Goal: Share content

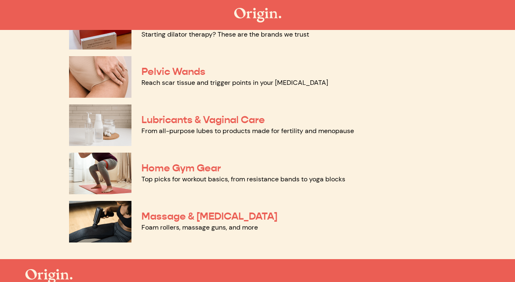
scroll to position [413, 0]
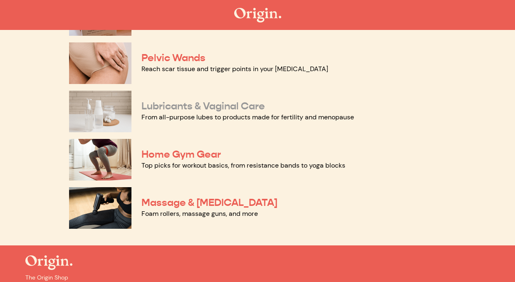
click at [219, 105] on link "Lubricants & Vaginal Care" at bounding box center [203, 106] width 124 height 12
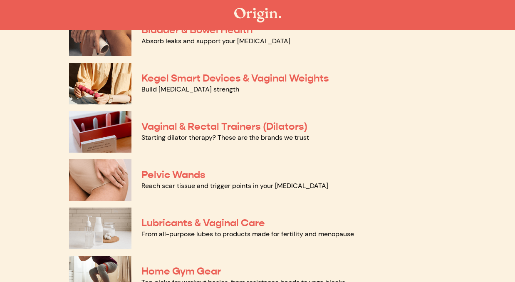
scroll to position [294, 0]
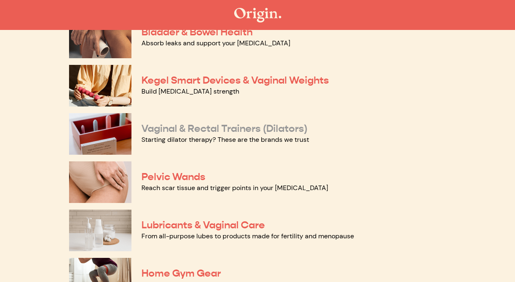
click at [203, 126] on link "Vaginal & Rectal Trainers (Dilators)" at bounding box center [224, 128] width 166 height 12
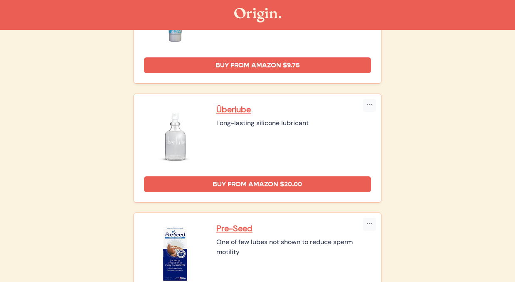
scroll to position [157, 0]
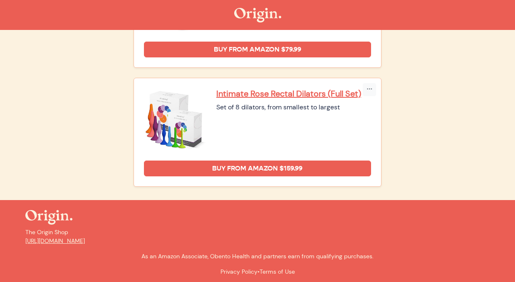
scroll to position [1018, 0]
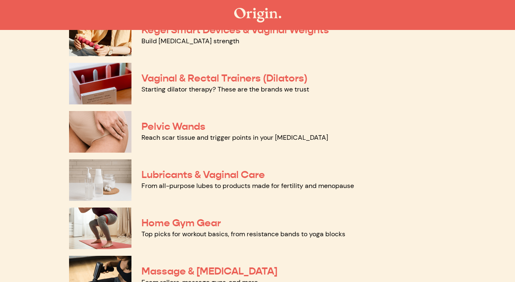
scroll to position [346, 0]
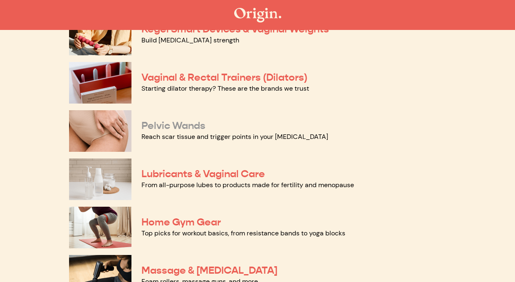
click at [181, 130] on link "Pelvic Wands" at bounding box center [173, 125] width 64 height 12
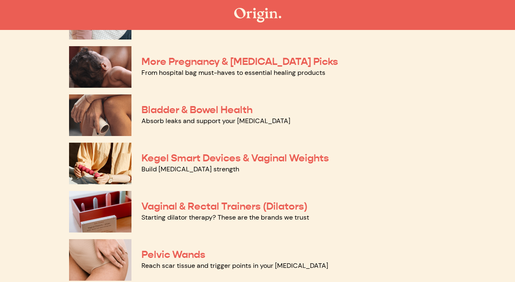
scroll to position [215, 0]
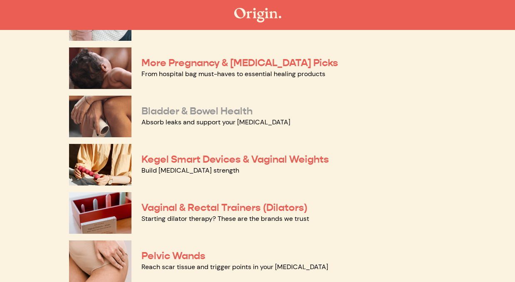
click at [205, 111] on link "Bladder & Bowel Health" at bounding box center [196, 111] width 111 height 12
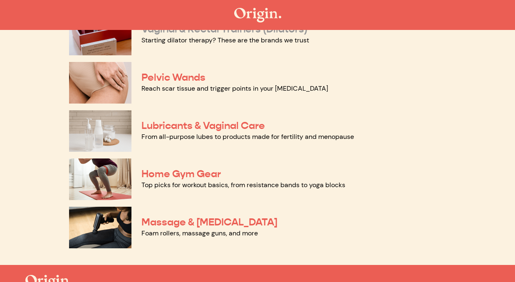
scroll to position [461, 0]
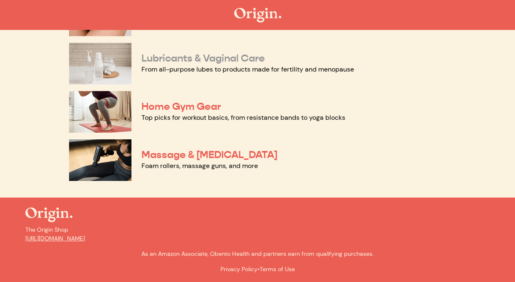
click at [208, 63] on link "Lubricants & Vaginal Care" at bounding box center [203, 58] width 124 height 12
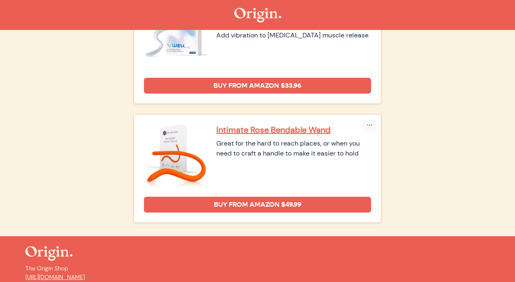
scroll to position [531, 0]
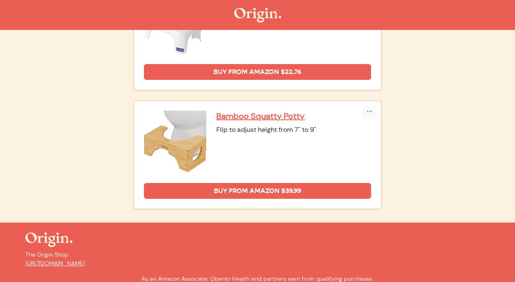
scroll to position [625, 0]
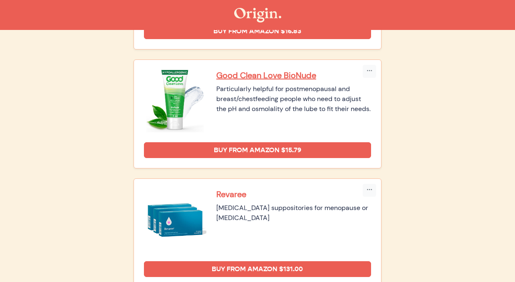
scroll to position [523, 0]
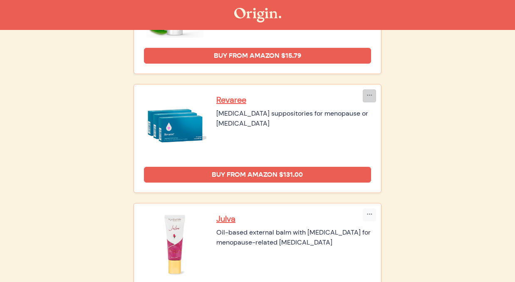
click at [369, 99] on icon "button" at bounding box center [369, 95] width 6 height 7
click at [374, 111] on li "Copy Link" at bounding box center [384, 113] width 43 height 13
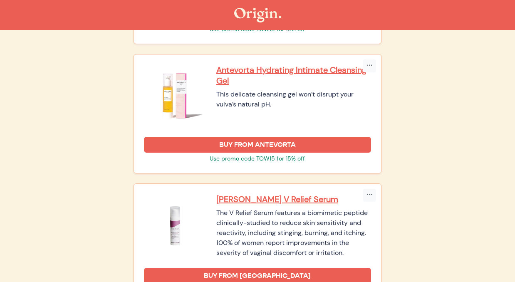
scroll to position [925, 0]
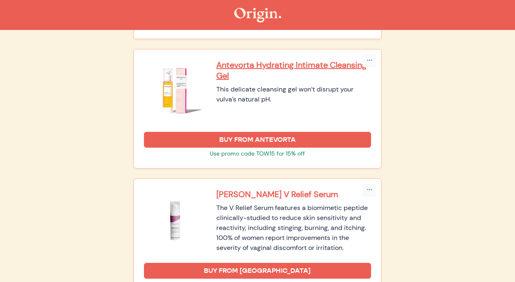
click at [263, 197] on p "[PERSON_NAME] V Relief Serum" at bounding box center [293, 194] width 155 height 11
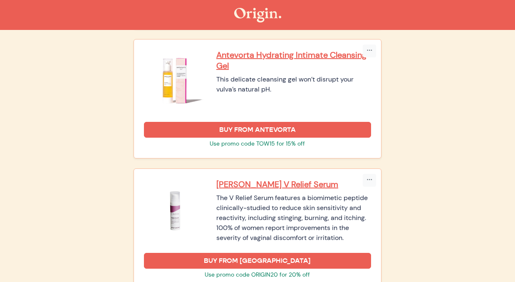
scroll to position [942, 0]
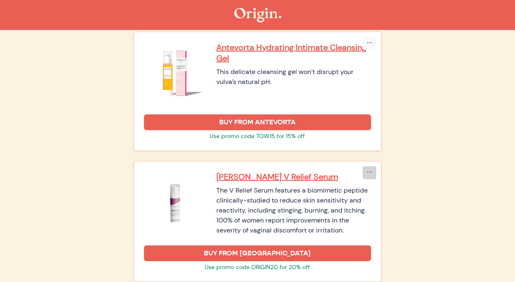
click at [370, 174] on icon "button" at bounding box center [369, 172] width 6 height 7
click at [378, 191] on li "Copy Link" at bounding box center [384, 190] width 43 height 13
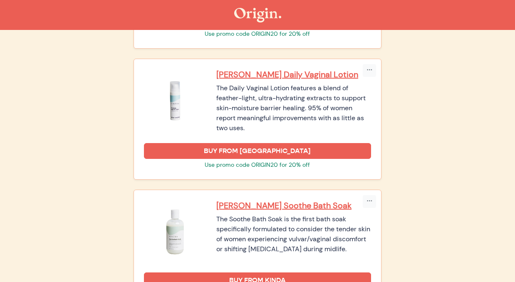
scroll to position [1192, 0]
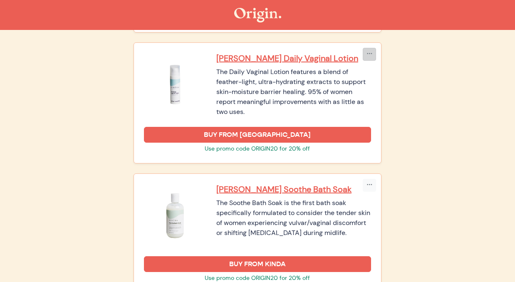
click at [372, 54] on icon "button" at bounding box center [369, 54] width 6 height 7
click at [378, 71] on li "Copy Link" at bounding box center [384, 71] width 43 height 13
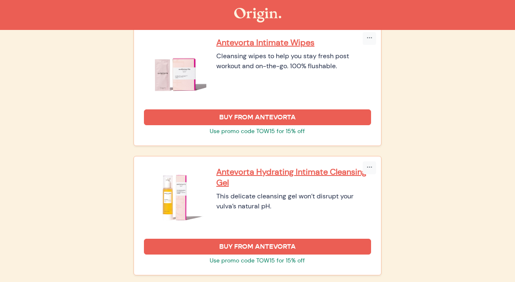
scroll to position [819, 0]
